Goal: Transaction & Acquisition: Download file/media

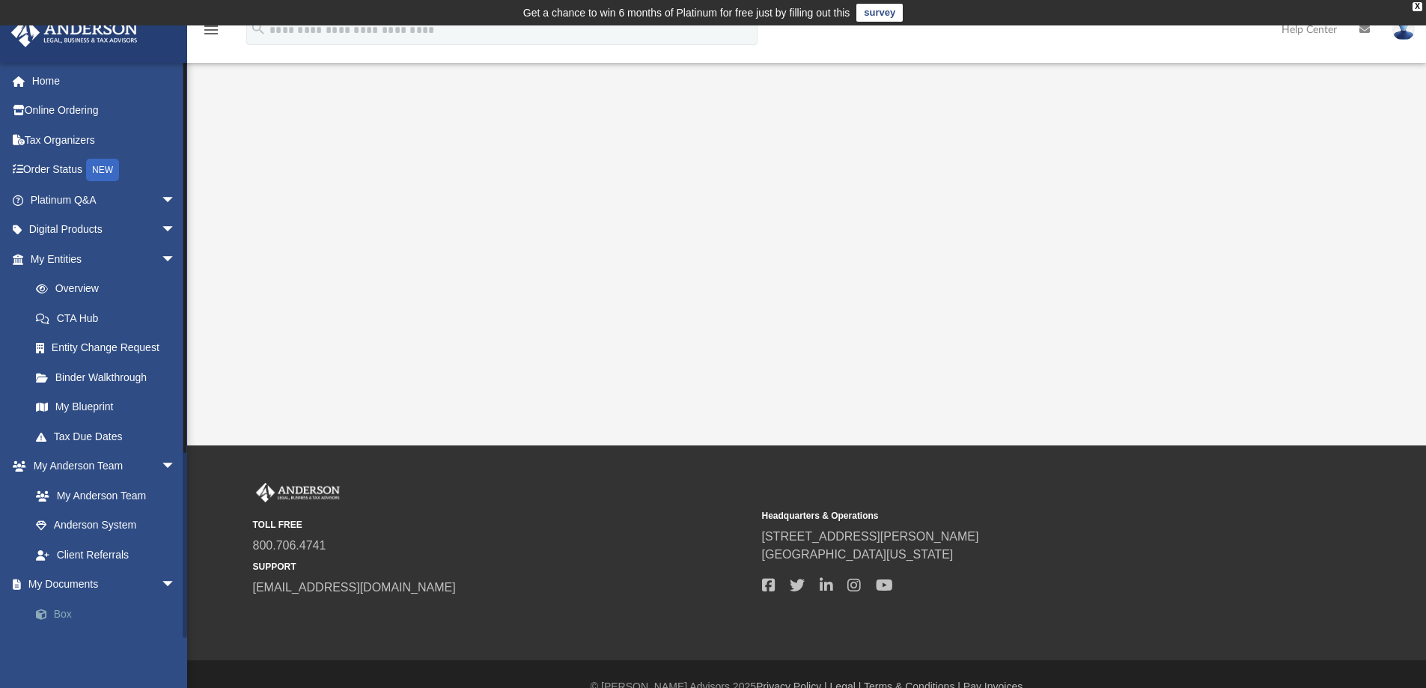
click at [60, 611] on link "Box" at bounding box center [109, 614] width 177 height 30
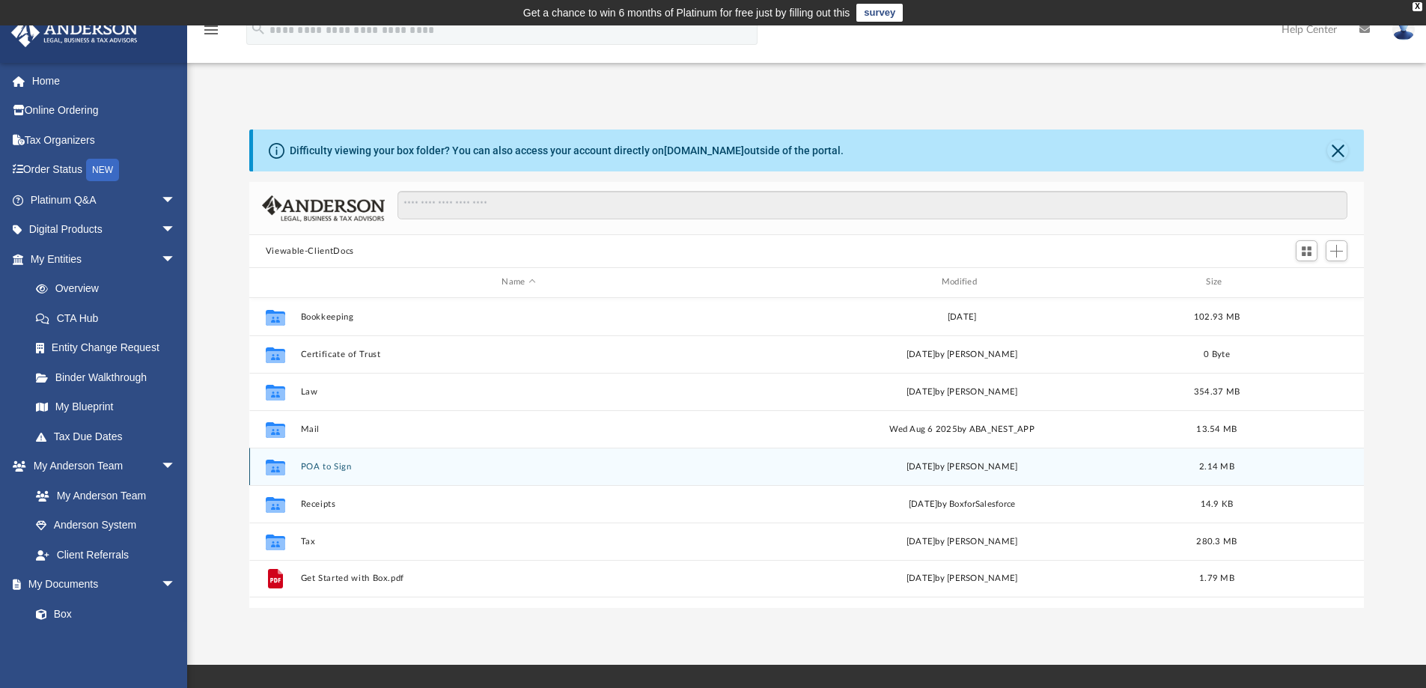
scroll to position [329, 1103]
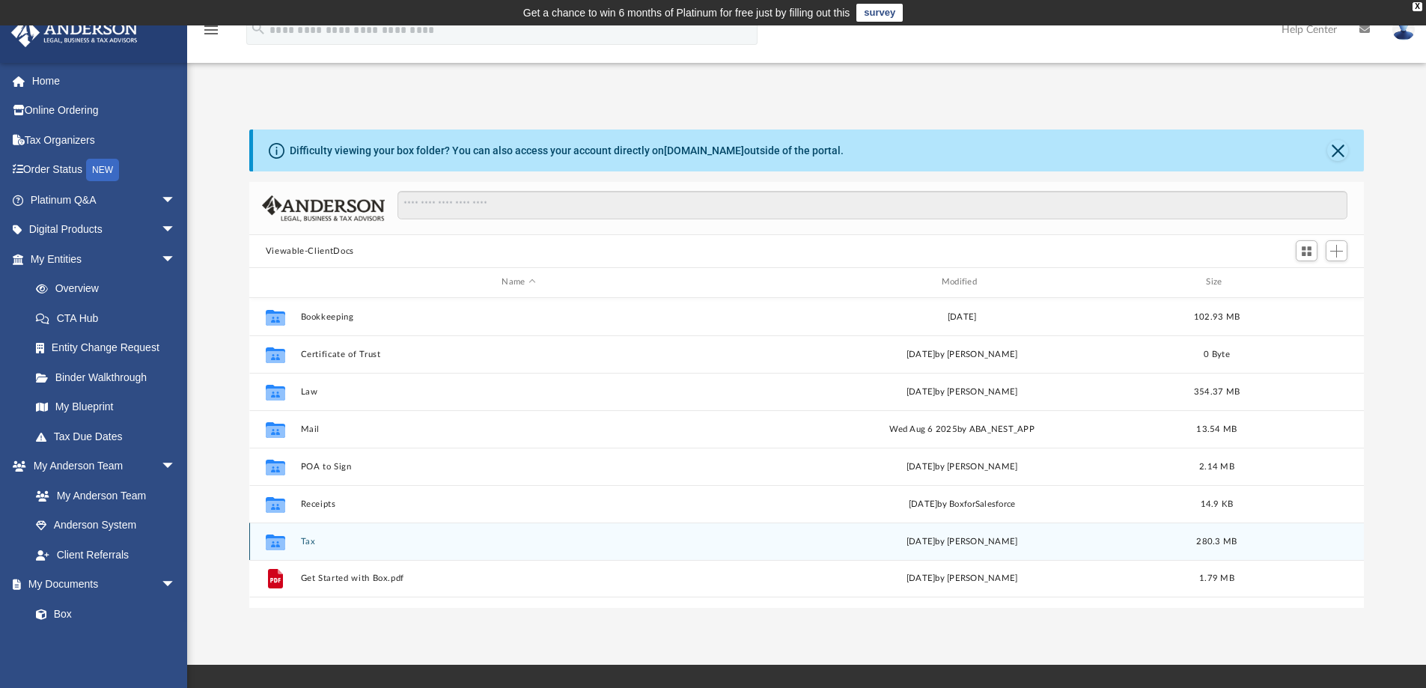
click at [302, 539] on button "Tax" at bounding box center [518, 542] width 436 height 10
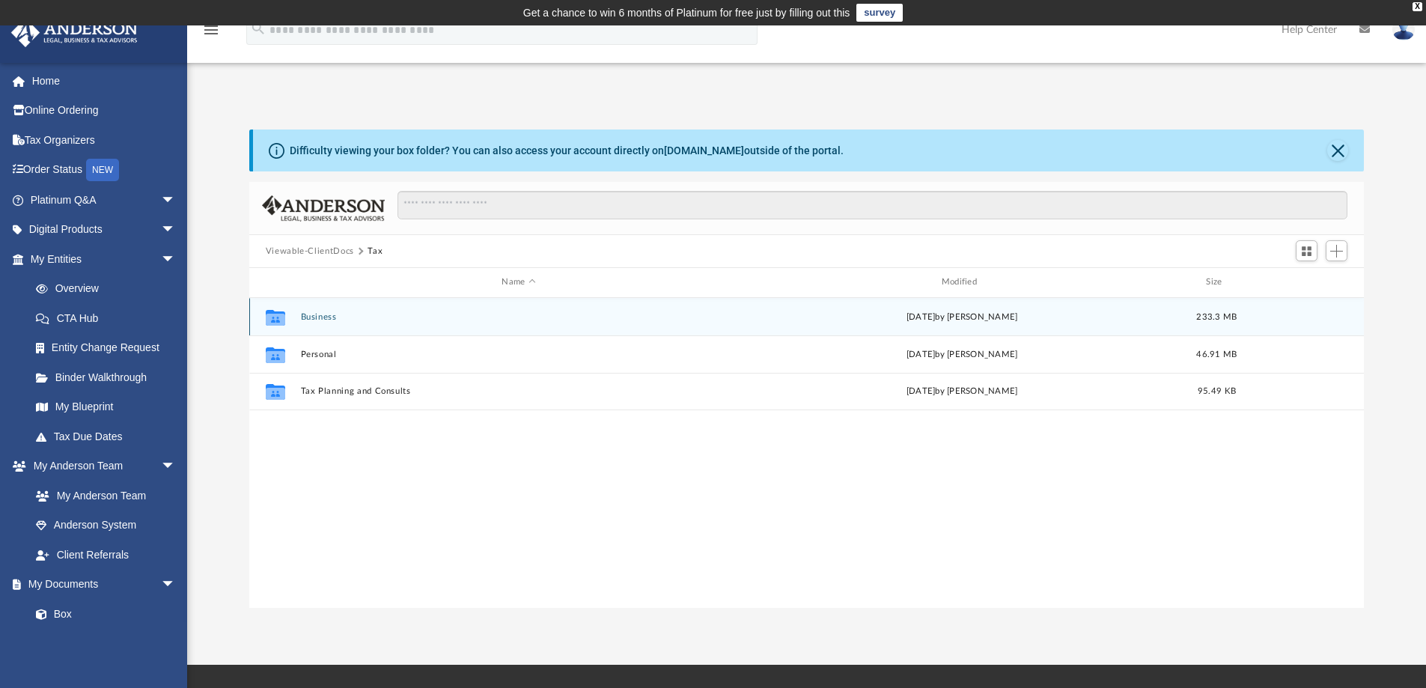
click at [329, 314] on button "Business" at bounding box center [518, 317] width 436 height 10
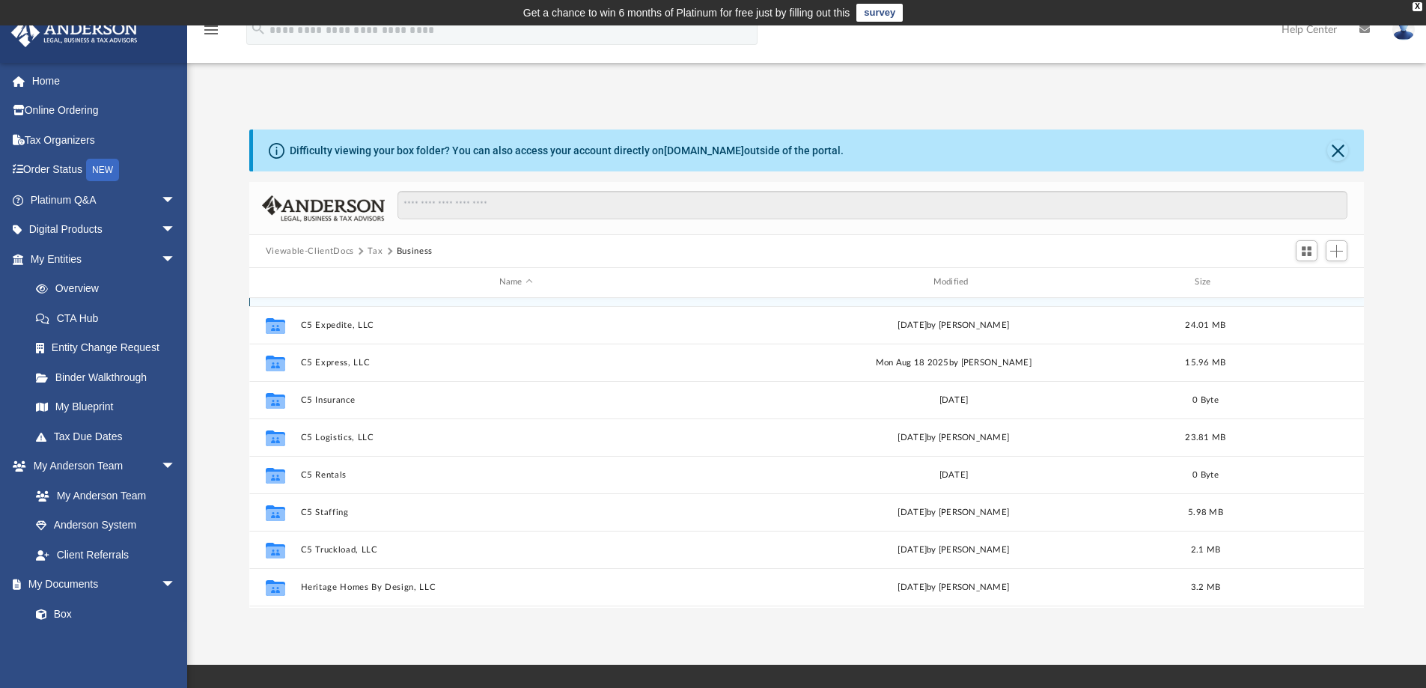
scroll to position [374, 0]
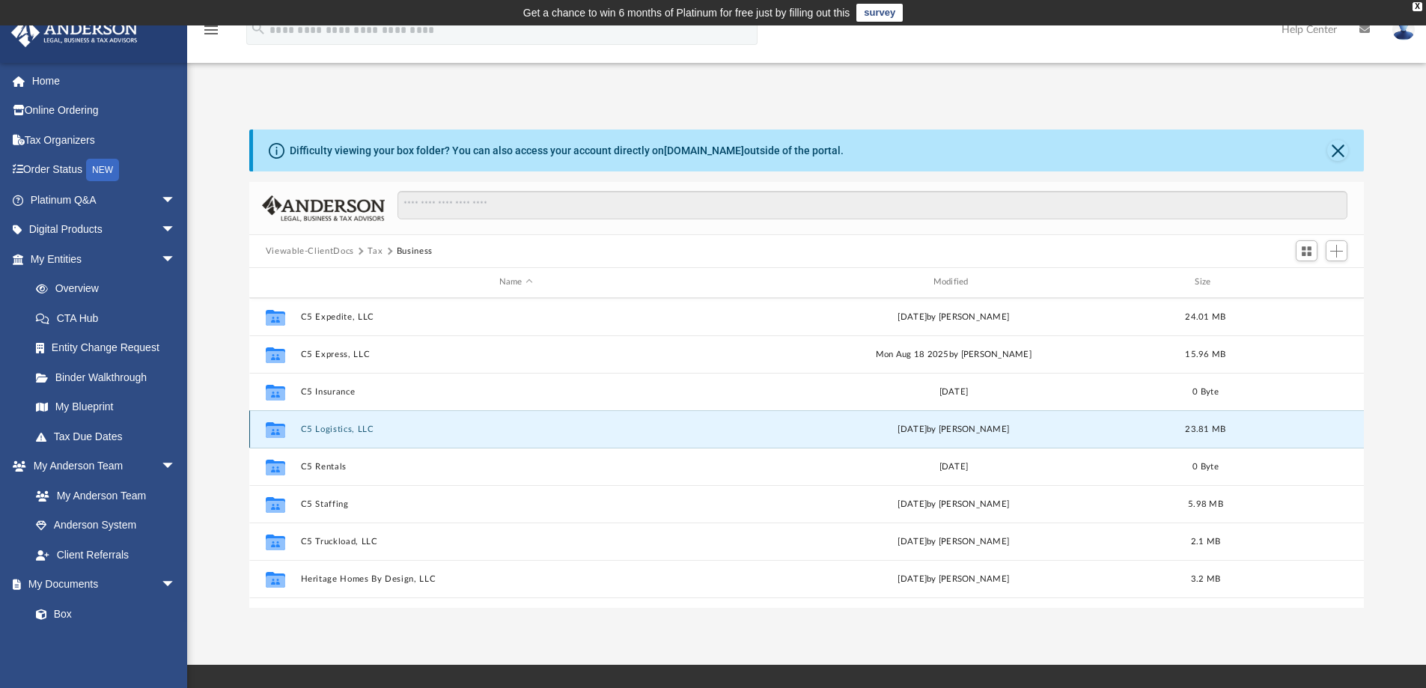
click at [361, 429] on button "C5 Logistics, LLC" at bounding box center [515, 429] width 431 height 10
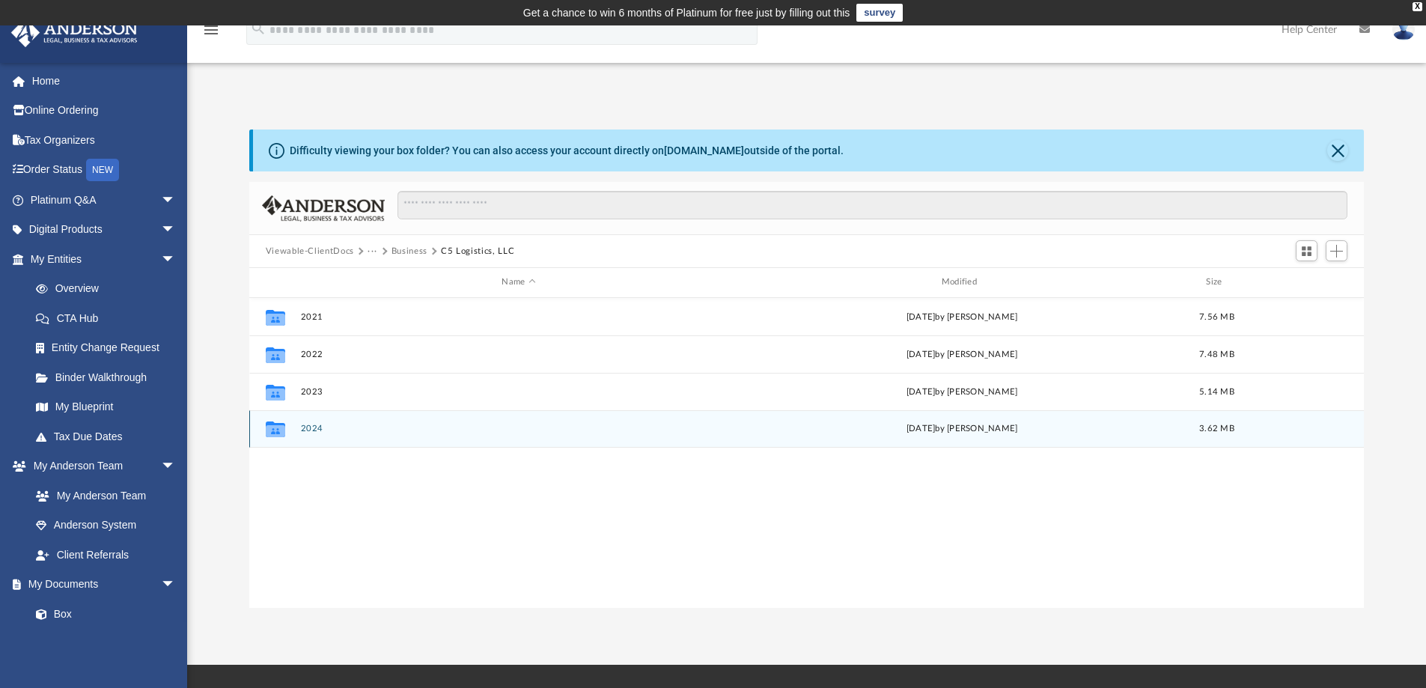
click at [308, 430] on button "2024" at bounding box center [518, 429] width 436 height 10
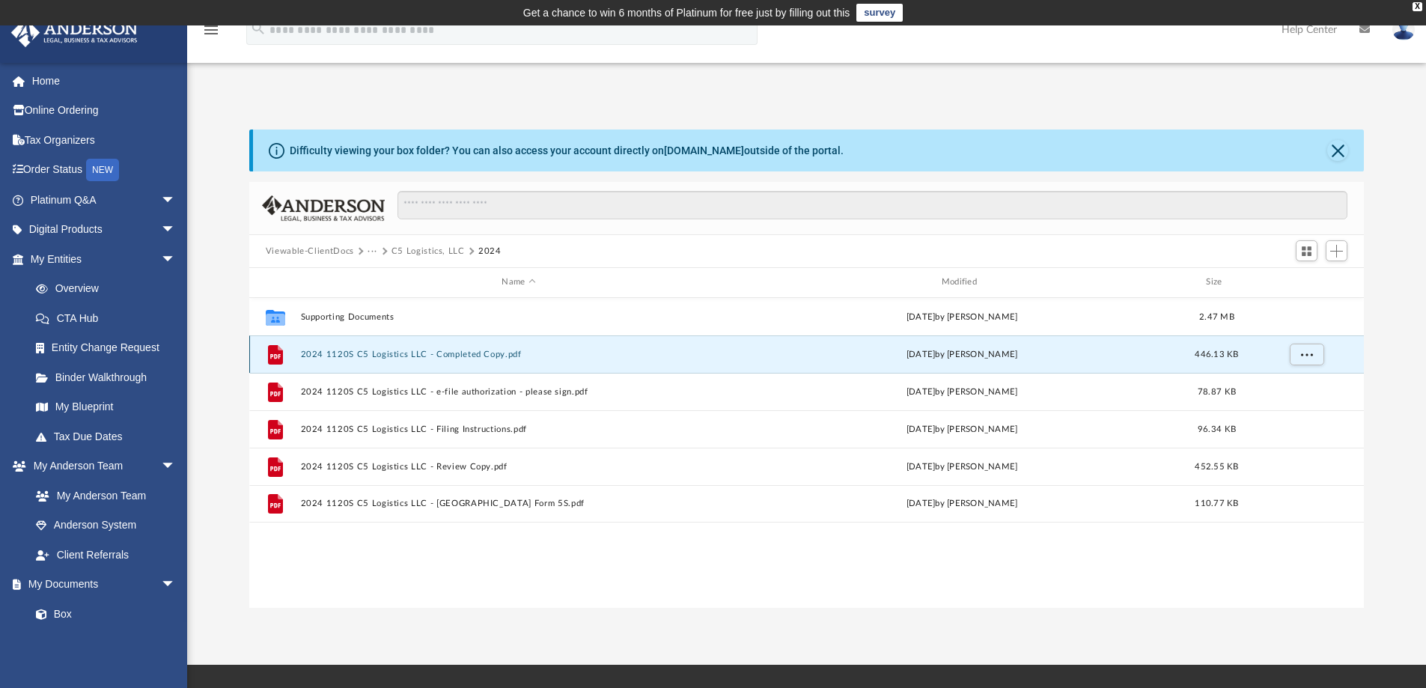
click at [498, 349] on button "2024 1120S C5 Logistics LLC - Completed Copy.pdf" at bounding box center [518, 354] width 436 height 10
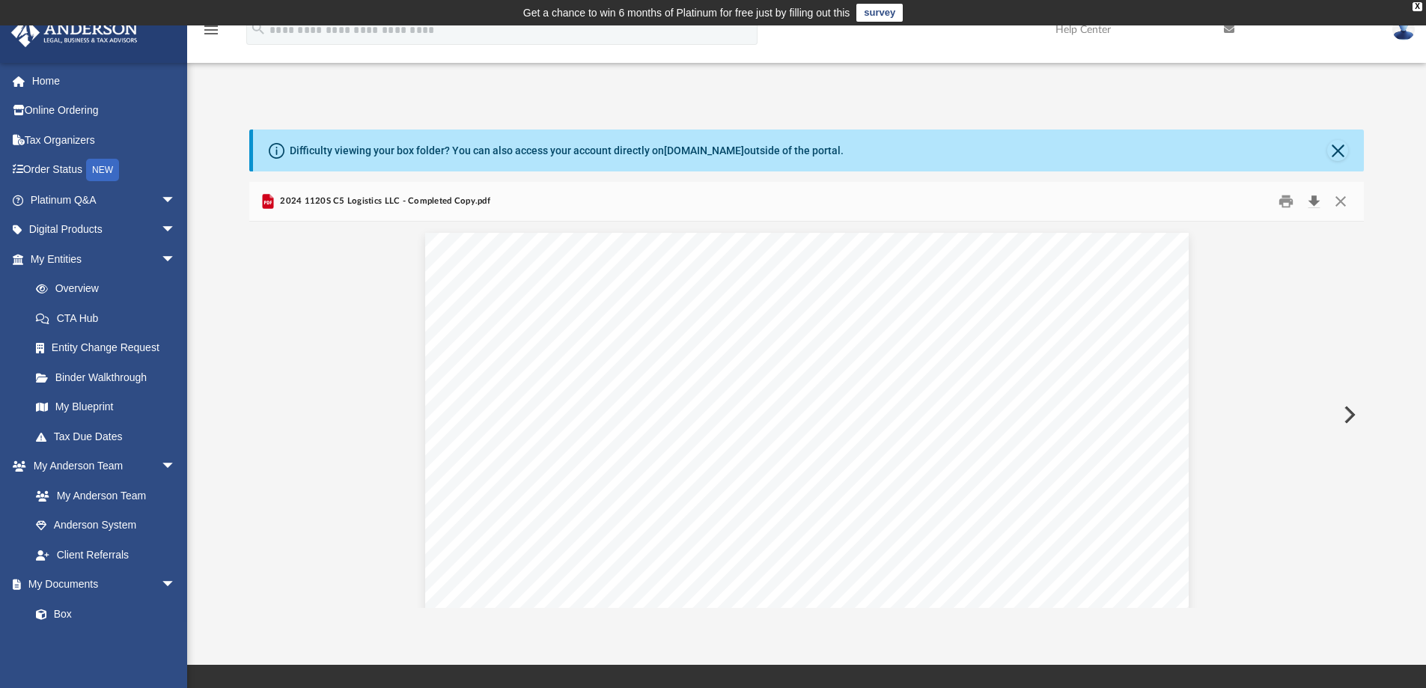
click at [1316, 206] on button "Download" at bounding box center [1313, 201] width 27 height 23
